Goal: Information Seeking & Learning: Learn about a topic

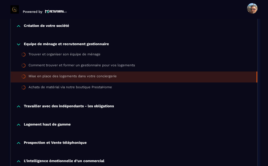
scroll to position [246, 0]
click at [108, 90] on div "Achats de matérial via notre boutique PrestaHome" at bounding box center [70, 88] width 83 height 6
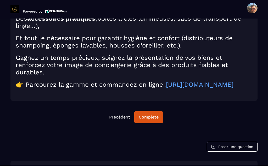
scroll to position [735, 0]
click at [151, 116] on div "Complète" at bounding box center [149, 117] width 20 height 5
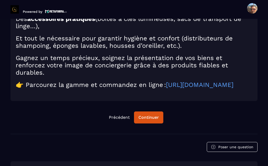
click at [153, 118] on button "Continuer" at bounding box center [148, 118] width 29 height 12
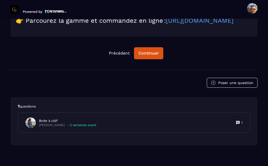
scroll to position [799, 0]
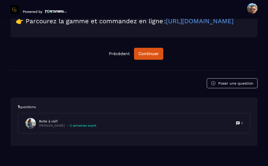
click at [65, 124] on p "[PERSON_NAME]" at bounding box center [52, 126] width 26 height 4
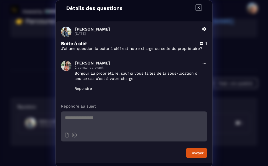
scroll to position [0, 0]
click at [205, 11] on div "Détails des questions" at bounding box center [134, 8] width 156 height 16
click at [201, 8] on icon "Modal window" at bounding box center [198, 7] width 6 height 6
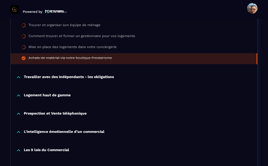
scroll to position [275, 0]
click at [88, 75] on p "Travailler avec des indépendants - les obligations" at bounding box center [69, 77] width 90 height 5
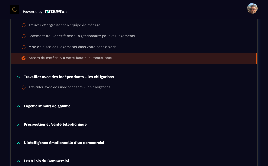
click at [65, 85] on div "Travailler avec des indépendants - les obligations" at bounding box center [70, 88] width 82 height 6
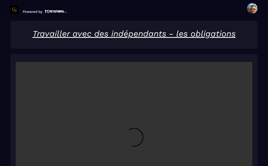
scroll to position [676, 0]
click at [136, 126] on video at bounding box center [134, 141] width 237 height 158
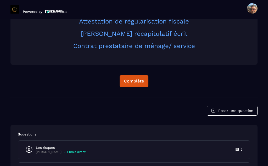
scroll to position [921, 0]
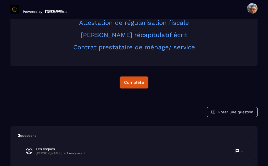
click at [132, 77] on button "Complète" at bounding box center [134, 83] width 29 height 12
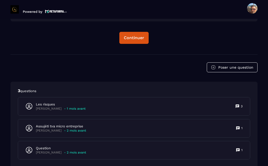
scroll to position [966, 0]
click at [70, 107] on p "- 1 mois avant" at bounding box center [74, 109] width 21 height 4
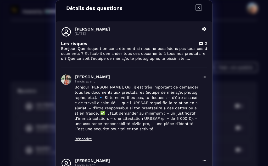
scroll to position [0, 0]
click at [200, 7] on icon "Modal window" at bounding box center [198, 7] width 6 height 6
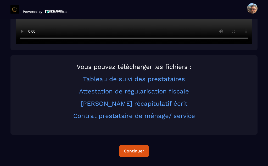
scroll to position [852, 0]
click at [149, 76] on link "Tableau de suivi des prestataires" at bounding box center [134, 79] width 102 height 7
click at [166, 88] on link "Attestation de régularisation fiscale" at bounding box center [134, 91] width 110 height 7
click at [156, 100] on link "[PERSON_NAME] récapitulatif écrit" at bounding box center [134, 103] width 106 height 7
click at [137, 113] on link "Contrat prestataire de ménage/ service" at bounding box center [134, 116] width 122 height 7
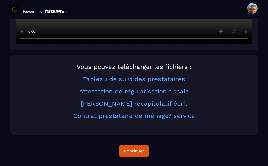
click at [145, 113] on link "Contrat prestataire de ménage/ service" at bounding box center [134, 116] width 122 height 7
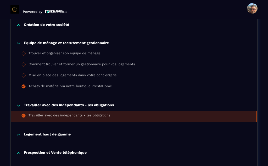
scroll to position [247, 0]
click at [63, 132] on p "Logement haut de gamme" at bounding box center [47, 134] width 47 height 5
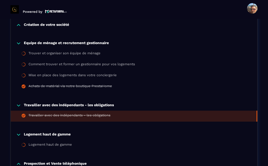
click at [64, 143] on div "Logement haut de gamme" at bounding box center [50, 146] width 43 height 6
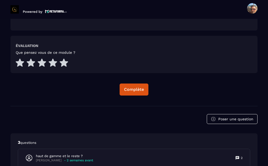
scroll to position [887, 0]
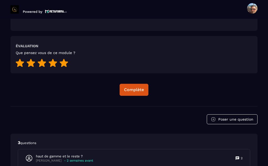
click at [65, 59] on icon at bounding box center [64, 63] width 8 height 8
click at [140, 87] on div "Complète" at bounding box center [134, 89] width 20 height 5
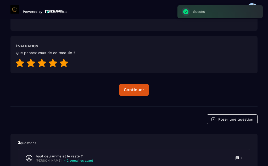
click at [65, 154] on p "haut de gamme et le reste ?" at bounding box center [64, 156] width 57 height 5
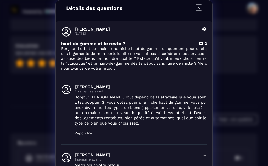
scroll to position [0, 0]
click at [200, 9] on icon "Modal window" at bounding box center [198, 7] width 6 height 6
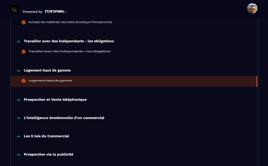
scroll to position [311, 0]
click at [74, 98] on p "Prospection et Vente téléphonique" at bounding box center [55, 100] width 63 height 5
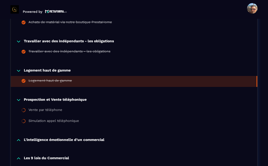
click at [56, 108] on div "Vente par téléphone" at bounding box center [46, 111] width 34 height 6
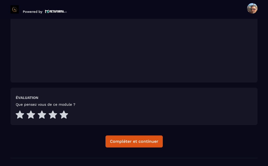
scroll to position [858, 0]
click at [132, 139] on div "Compléter et continuer" at bounding box center [134, 141] width 48 height 5
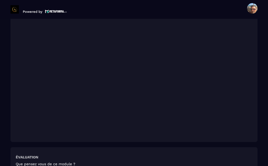
scroll to position [803, 0]
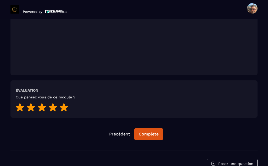
click at [67, 103] on icon at bounding box center [64, 107] width 8 height 8
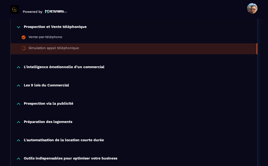
scroll to position [385, 0]
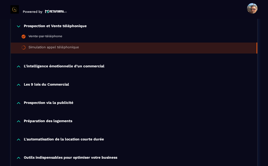
click at [87, 64] on p "L'intelligence émotionnelle d’un commercial" at bounding box center [64, 66] width 81 height 5
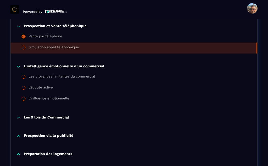
click at [85, 75] on div "Les croyances limitantes du commercial" at bounding box center [62, 78] width 66 height 6
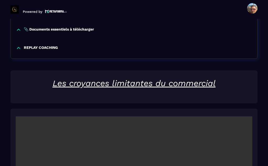
scroll to position [742, 0]
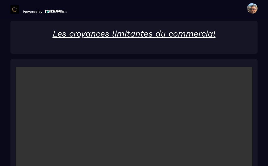
click at [135, 131] on video at bounding box center [134, 146] width 237 height 158
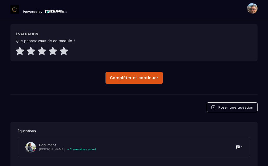
scroll to position [954, 0]
click at [66, 47] on icon at bounding box center [64, 51] width 8 height 8
click at [127, 72] on button "Compléter et continuer" at bounding box center [133, 78] width 57 height 12
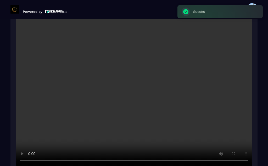
scroll to position [742, 0]
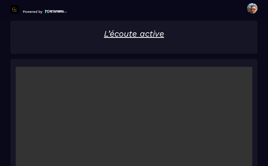
click at [137, 130] on video at bounding box center [134, 146] width 237 height 158
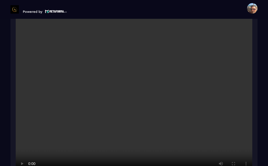
scroll to position [790, 0]
click at [101, 97] on video at bounding box center [134, 98] width 237 height 158
click at [135, 82] on video at bounding box center [134, 98] width 237 height 158
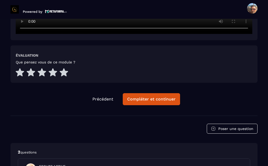
scroll to position [933, 0]
click at [64, 68] on icon at bounding box center [64, 72] width 8 height 8
click at [137, 93] on button "Compléter et continuer" at bounding box center [151, 99] width 57 height 12
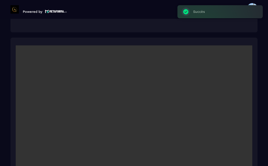
scroll to position [742, 0]
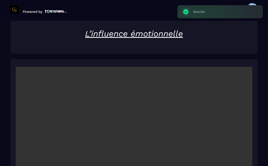
click at [136, 131] on video at bounding box center [134, 146] width 237 height 158
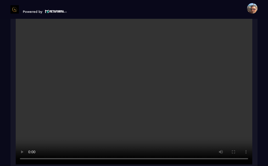
scroll to position [802, 0]
click at [123, 75] on video at bounding box center [134, 86] width 237 height 158
click at [137, 71] on video at bounding box center [134, 86] width 237 height 158
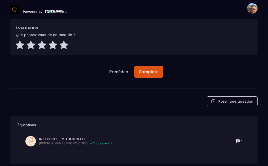
scroll to position [960, 0]
click at [66, 41] on icon at bounding box center [64, 45] width 8 height 8
click at [146, 69] on div "Complète" at bounding box center [149, 71] width 20 height 5
click at [151, 69] on div "Continuer" at bounding box center [148, 71] width 20 height 5
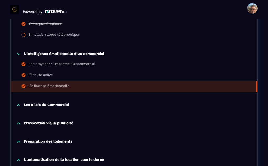
scroll to position [397, 0]
click at [56, 103] on p "Les 9 lois du Commercial" at bounding box center [46, 105] width 45 height 5
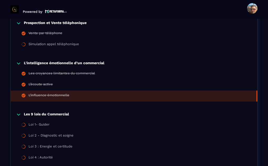
scroll to position [388, 0]
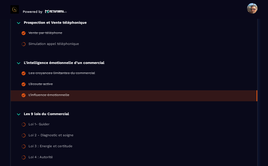
click at [47, 122] on div "Loi 1- Guider" at bounding box center [39, 125] width 21 height 6
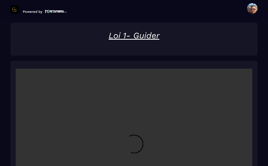
scroll to position [852, 0]
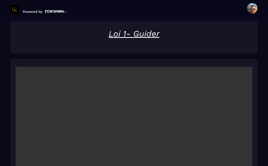
click at [127, 121] on video at bounding box center [134, 146] width 237 height 158
click at [137, 130] on video at bounding box center [134, 146] width 237 height 158
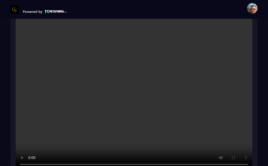
scroll to position [908, 0]
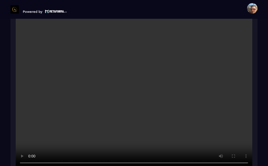
click at [130, 103] on video at bounding box center [134, 90] width 237 height 158
click at [133, 77] on video at bounding box center [134, 90] width 237 height 158
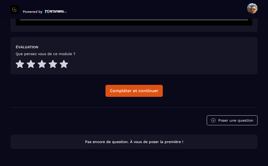
scroll to position [1051, 0]
click at [63, 60] on icon at bounding box center [64, 64] width 8 height 8
click at [121, 88] on div "Compléter et continuer" at bounding box center [134, 90] width 48 height 5
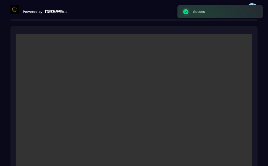
scroll to position [852, 0]
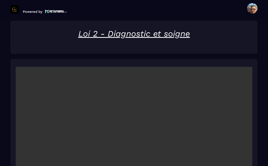
click at [136, 133] on video at bounding box center [134, 146] width 237 height 158
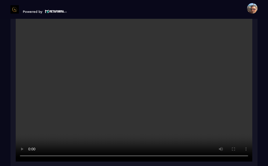
scroll to position [915, 0]
click at [134, 81] on video at bounding box center [134, 83] width 237 height 158
click at [141, 66] on video at bounding box center [134, 83] width 237 height 158
click at [142, 67] on video at bounding box center [134, 83] width 237 height 158
click at [134, 71] on video at bounding box center [134, 83] width 237 height 158
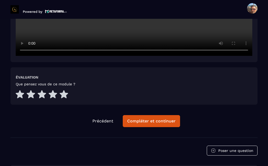
scroll to position [1020, 0]
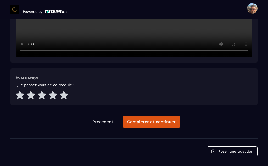
click at [141, 120] on div "Compléter et continuer" at bounding box center [151, 122] width 48 height 5
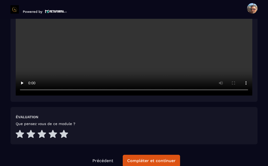
scroll to position [981, 0]
click at [135, 159] on div "Compléter et continuer" at bounding box center [151, 161] width 48 height 5
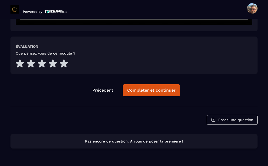
scroll to position [1051, 0]
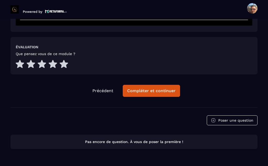
click at [149, 88] on div "Compléter et continuer" at bounding box center [151, 90] width 48 height 5
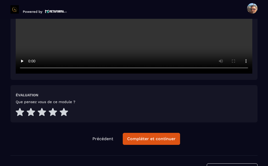
scroll to position [1003, 0]
click at [142, 137] on div "Compléter et continuer" at bounding box center [151, 139] width 48 height 5
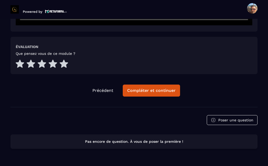
scroll to position [1051, 0]
click at [156, 88] on div "Compléter et continuer" at bounding box center [151, 90] width 48 height 5
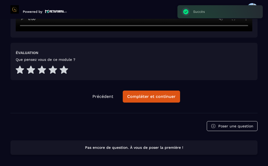
scroll to position [1046, 0]
click at [163, 91] on button "Compléter et continuer" at bounding box center [151, 97] width 57 height 12
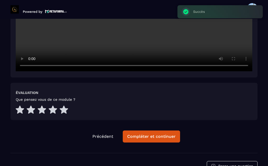
scroll to position [1005, 0]
click at [147, 134] on div "Compléter et continuer" at bounding box center [151, 136] width 48 height 5
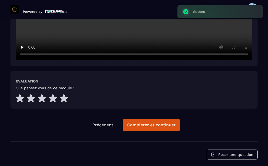
scroll to position [1017, 0]
click at [151, 123] on div "Compléter et continuer" at bounding box center [151, 125] width 48 height 5
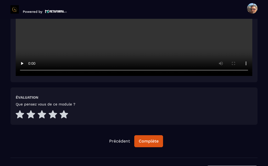
scroll to position [1006, 0]
click at [148, 139] on div "Complète" at bounding box center [149, 141] width 20 height 5
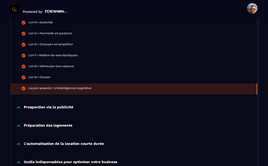
scroll to position [523, 0]
click at [65, 105] on p "Prospection via la publicité" at bounding box center [48, 107] width 49 height 5
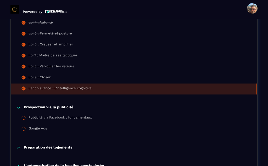
click at [73, 116] on div "Publicité via Facebook : fondamentaux" at bounding box center [60, 119] width 63 height 6
